Goal: Navigation & Orientation: Find specific page/section

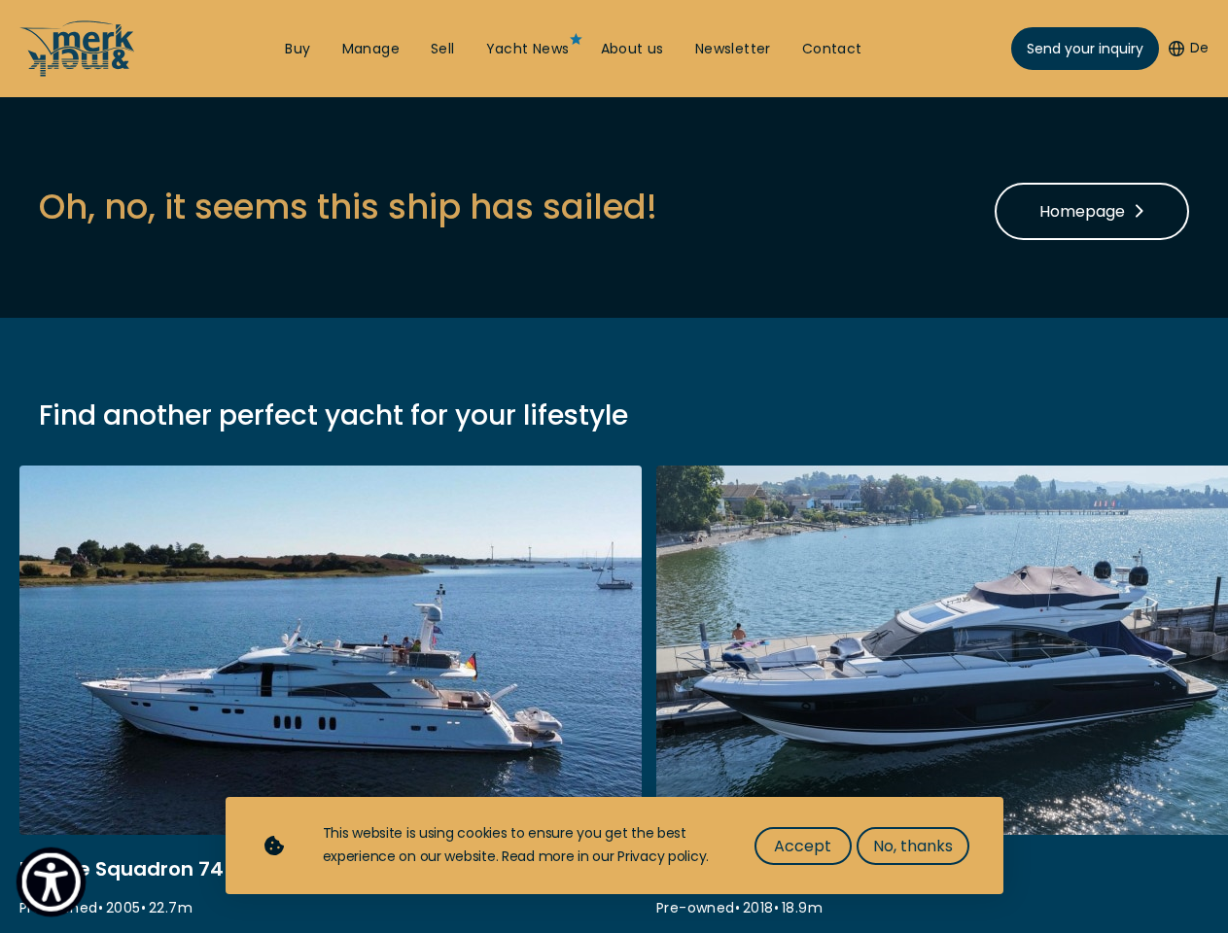
click at [51, 882] on img "Show Accessibility Preferences" at bounding box center [50, 881] width 59 height 59
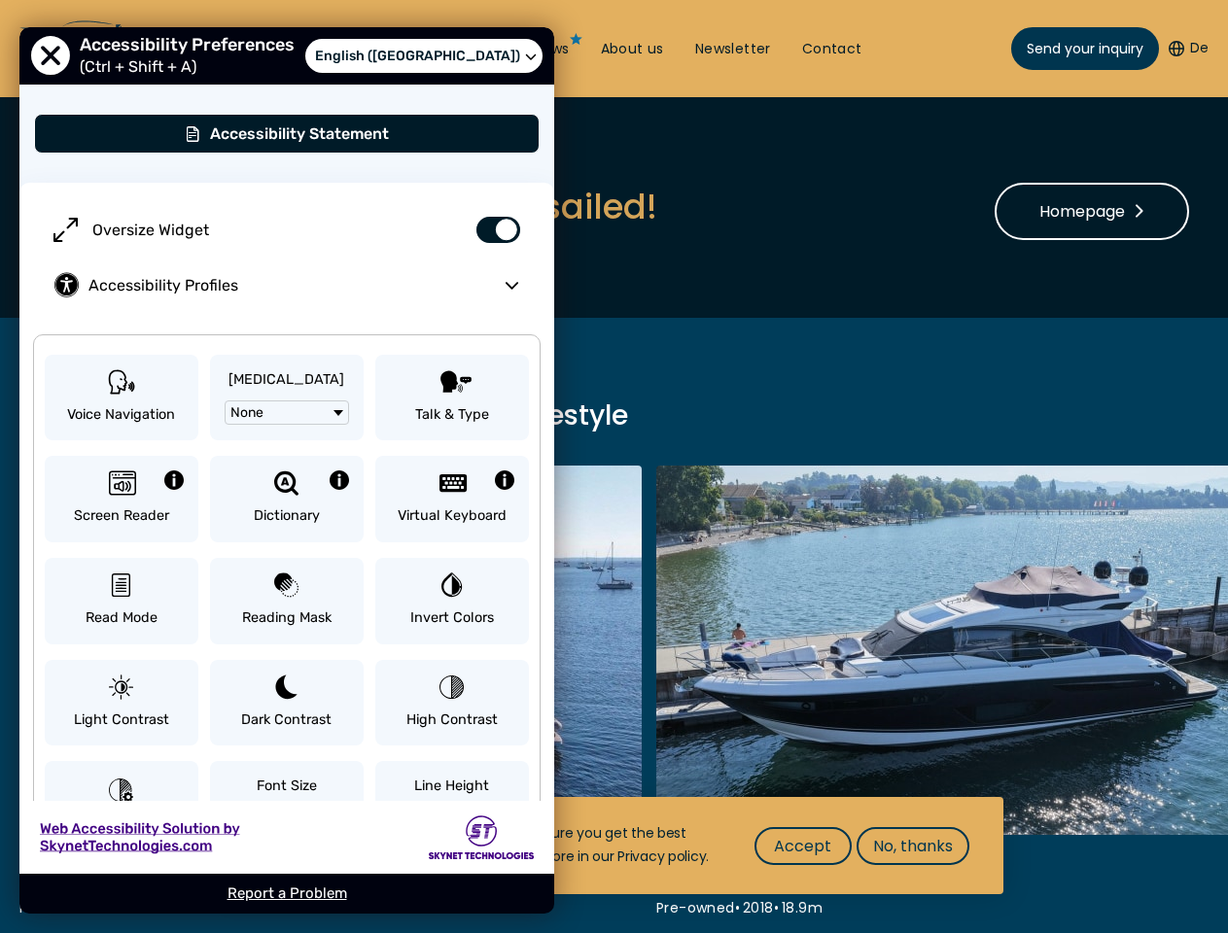
click at [1186, 49] on button "De" at bounding box center [1188, 48] width 40 height 19
click at [347, 206] on label "Oversize Widget" at bounding box center [287, 229] width 496 height 55
click at [457, 206] on input "Oversize Widget" at bounding box center [491, 219] width 68 height 34
checkbox input "false"
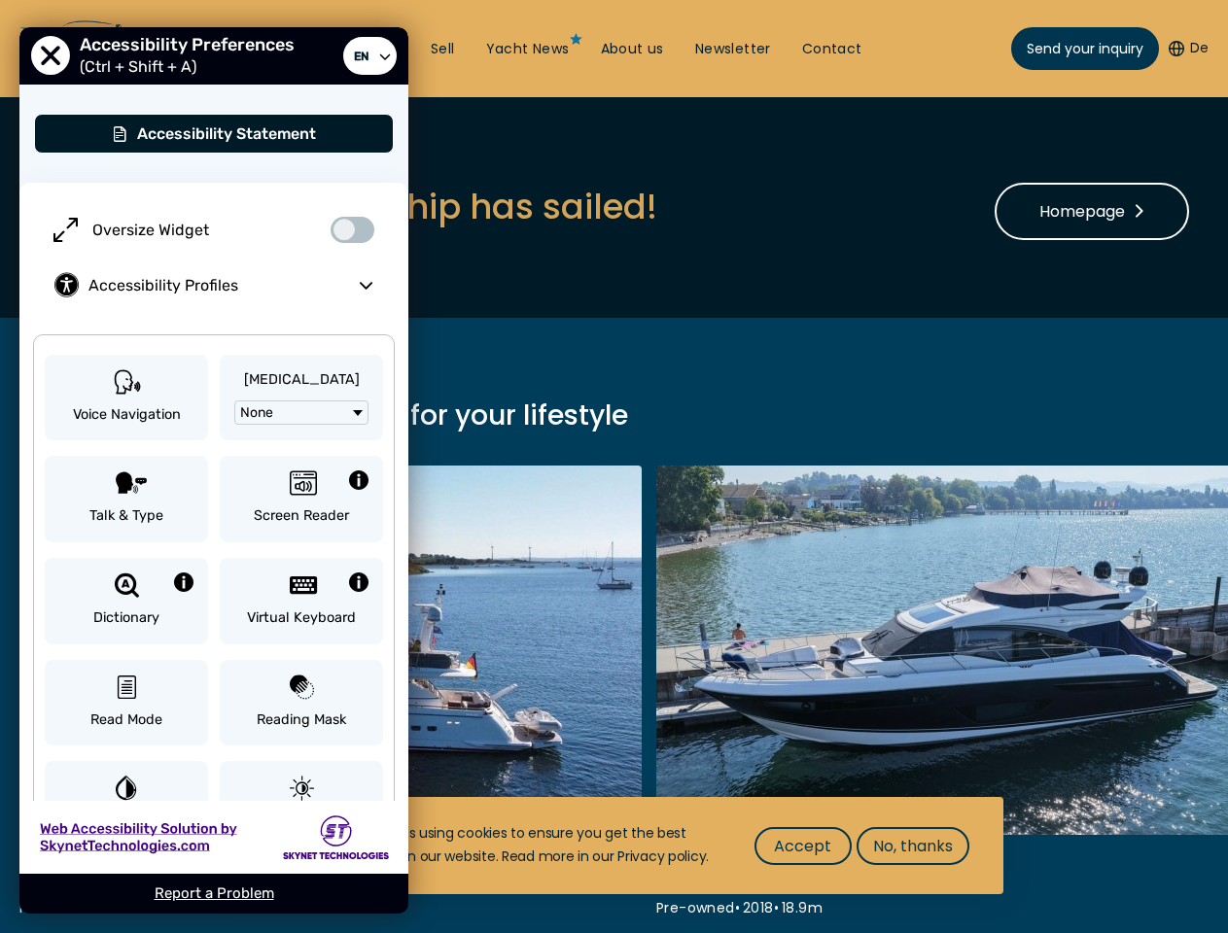
click at [802, 846] on span "Accept" at bounding box center [802, 846] width 57 height 24
